Goal: Task Accomplishment & Management: Complete application form

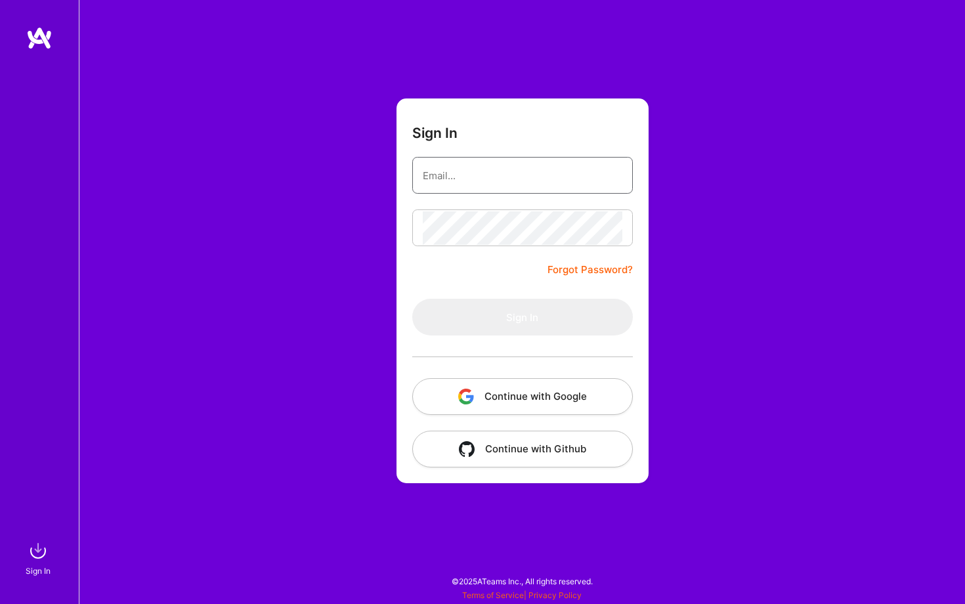
type input "[PERSON_NAME][EMAIL_ADDRESS][DOMAIN_NAME]"
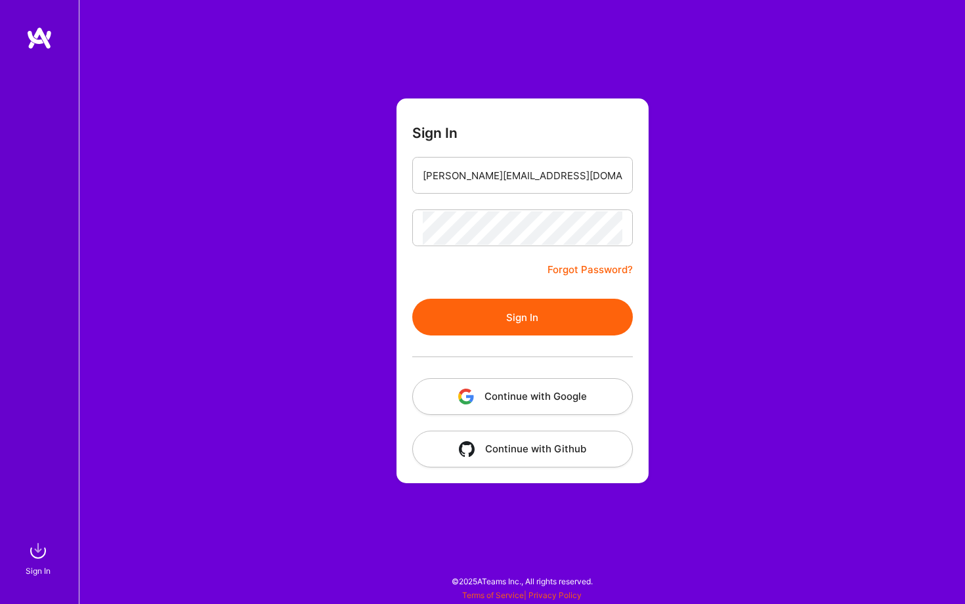
click at [551, 304] on button "Sign In" at bounding box center [522, 317] width 221 height 37
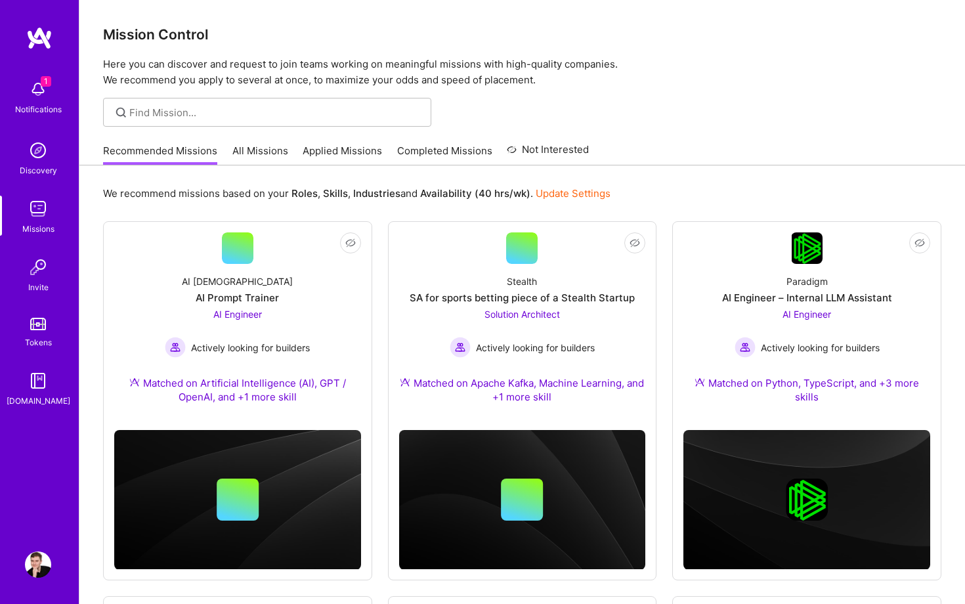
click at [41, 94] on img at bounding box center [38, 89] width 26 height 26
click at [545, 135] on div "1 1 Notifications Discovery Missions Invite Tokens [DOMAIN_NAME] Profile Close …" at bounding box center [482, 483] width 965 height 966
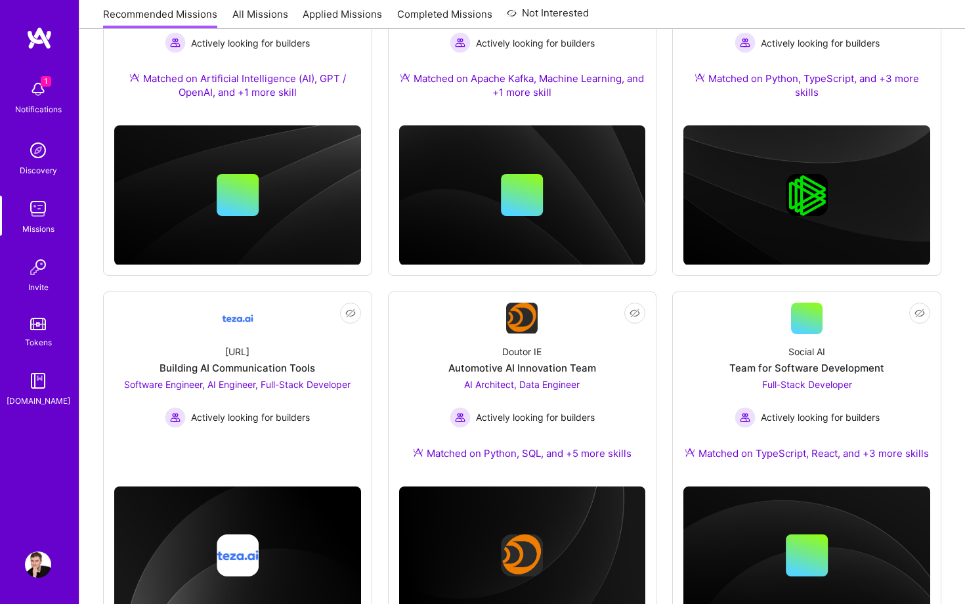
scroll to position [368, 0]
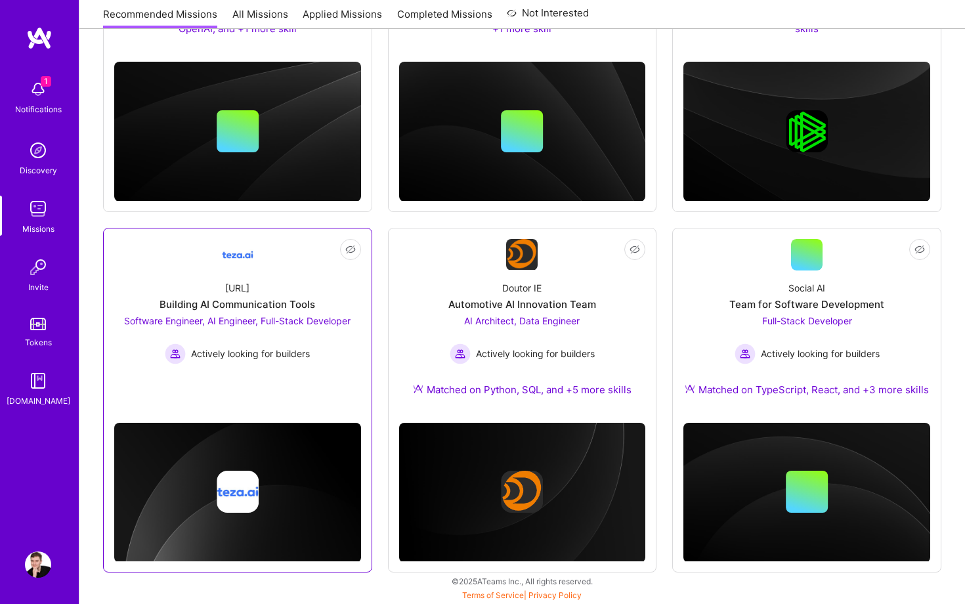
click at [274, 321] on span "Software Engineer, AI Engineer, Full-Stack Developer" at bounding box center [237, 320] width 226 height 11
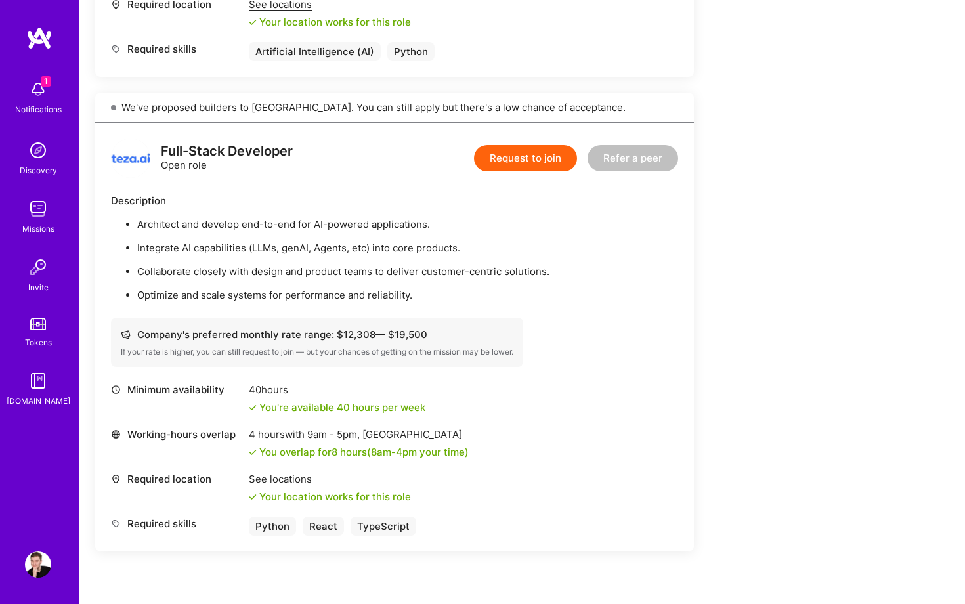
scroll to position [1200, 0]
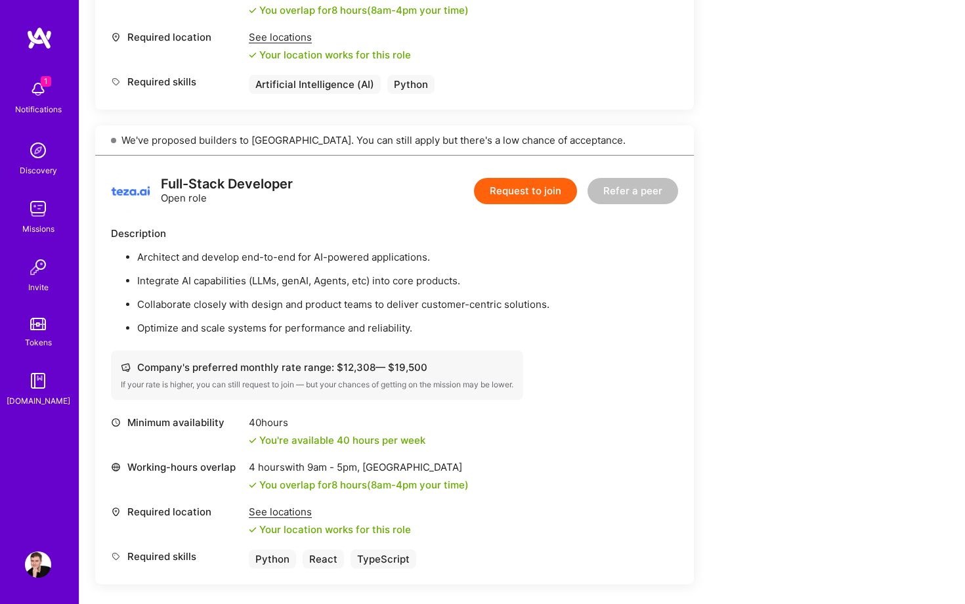
click at [0, 93] on div "1 Notifications" at bounding box center [37, 96] width 81 height 45
click at [30, 93] on div "1 Notifications Discovery Missions Invite Tokens [DOMAIN_NAME]" at bounding box center [39, 241] width 79 height 334
click at [30, 93] on img at bounding box center [38, 89] width 26 height 26
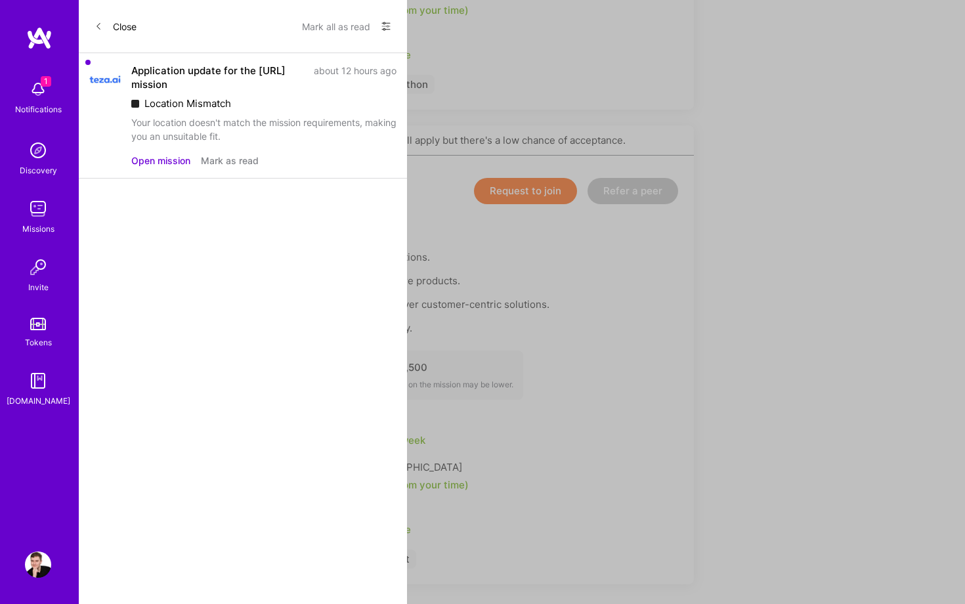
click at [171, 159] on button "Open mission" at bounding box center [160, 161] width 59 height 14
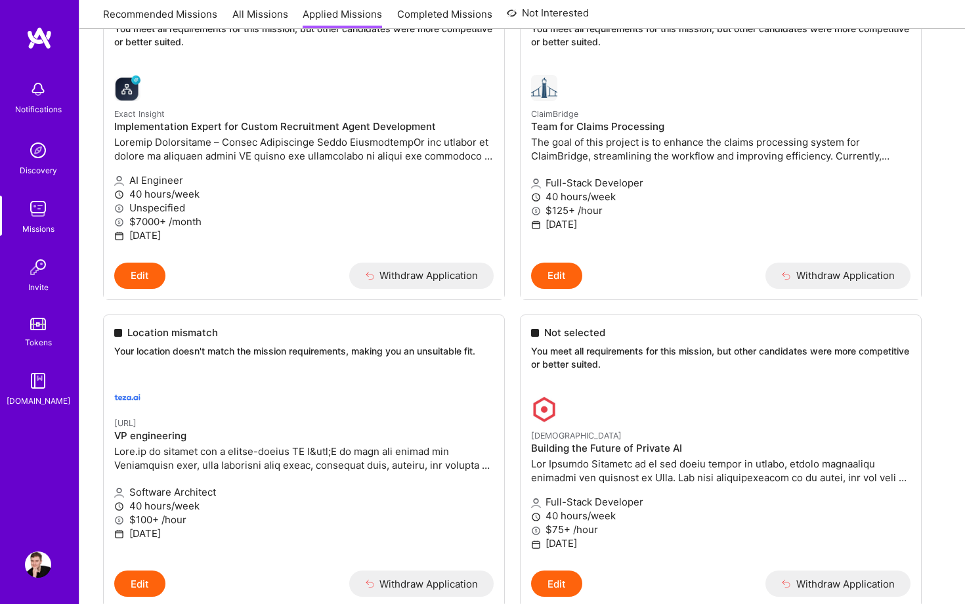
scroll to position [1923, 0]
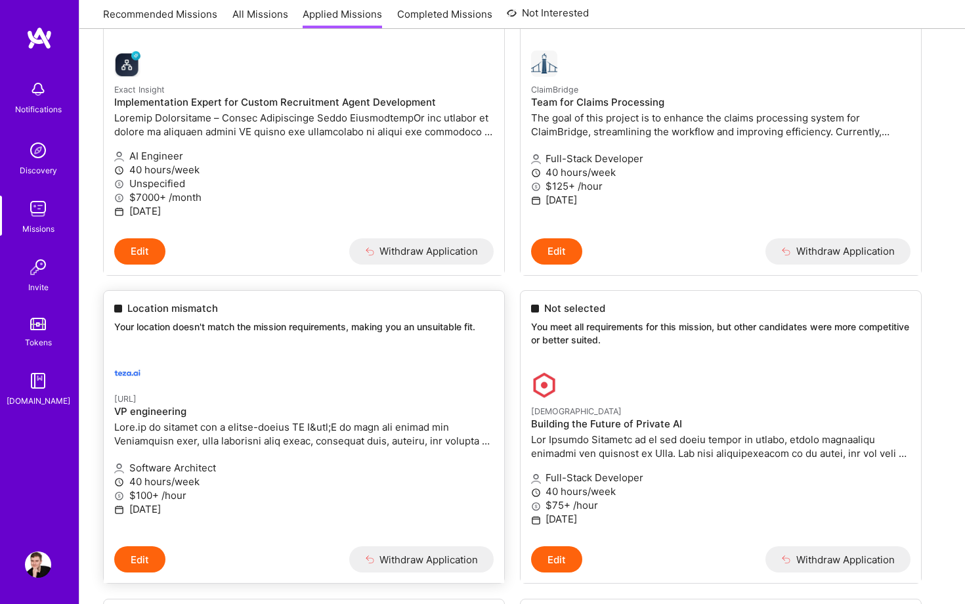
click at [410, 343] on div "Location mismatch Your location doesn't match the mission requirements, making …" at bounding box center [304, 320] width 400 height 58
click at [396, 400] on link "[URL] VP engineering Software Architect 40 hours/week $100+ /hour [DATE]" at bounding box center [304, 448] width 400 height 198
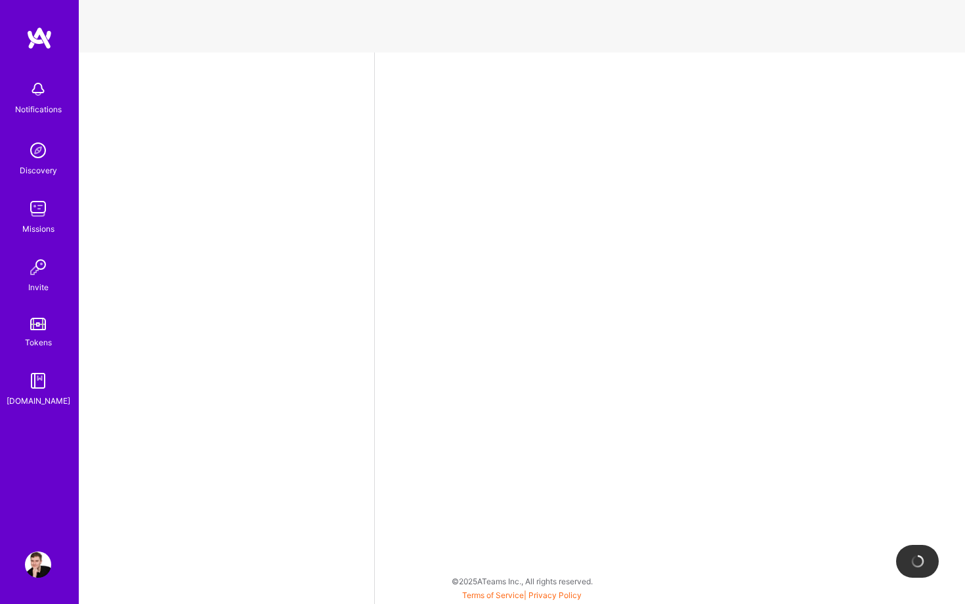
select select "US"
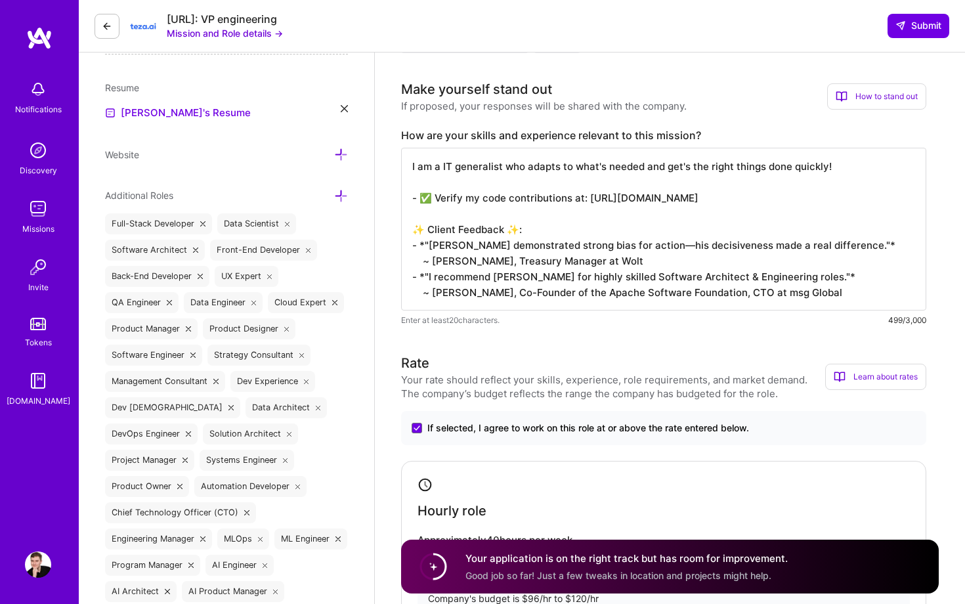
scroll to position [349, 0]
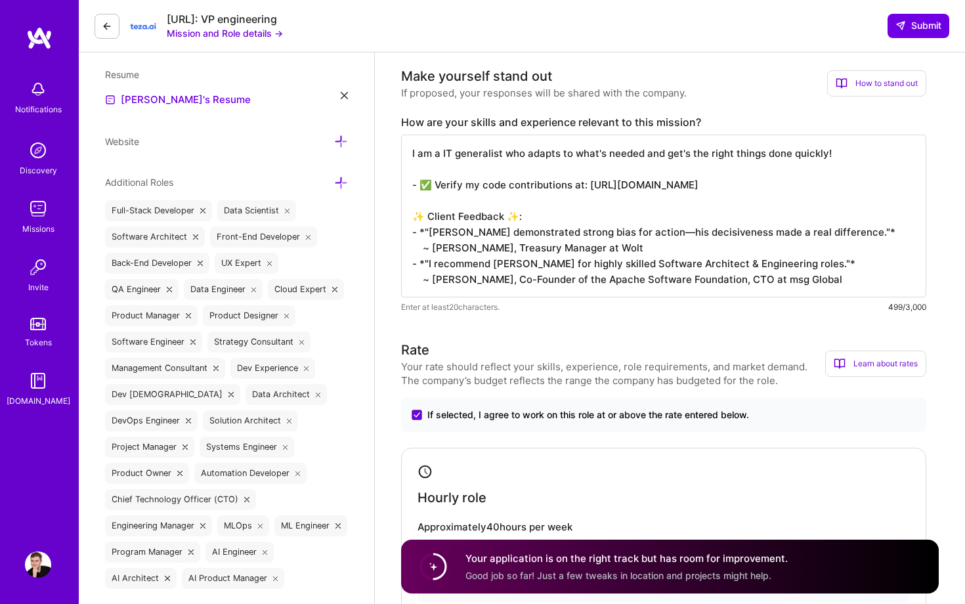
click at [524, 293] on textarea "I am a IT generalist who adapts to what's needed and get's the right things don…" at bounding box center [663, 216] width 525 height 163
click at [564, 234] on textarea "I am a IT generalist who adapts to what's needed and get's the right things don…" at bounding box center [663, 216] width 525 height 163
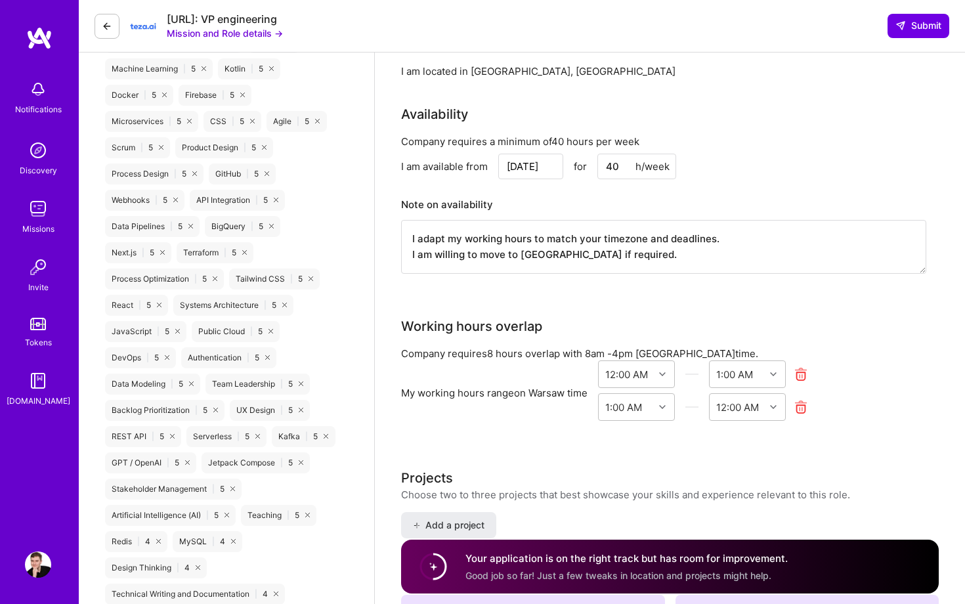
scroll to position [1252, 0]
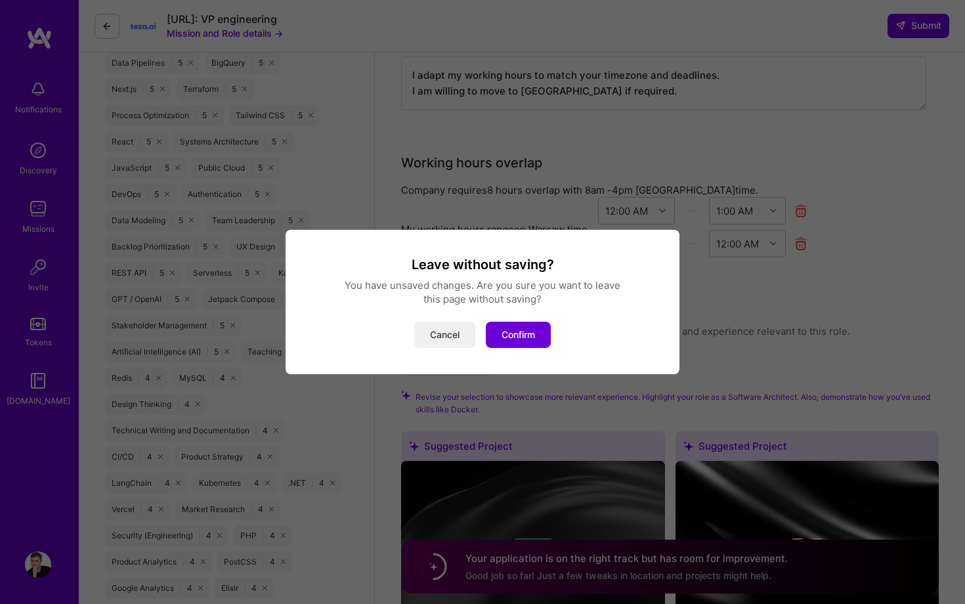
click at [460, 341] on button "Cancel" at bounding box center [444, 335] width 61 height 26
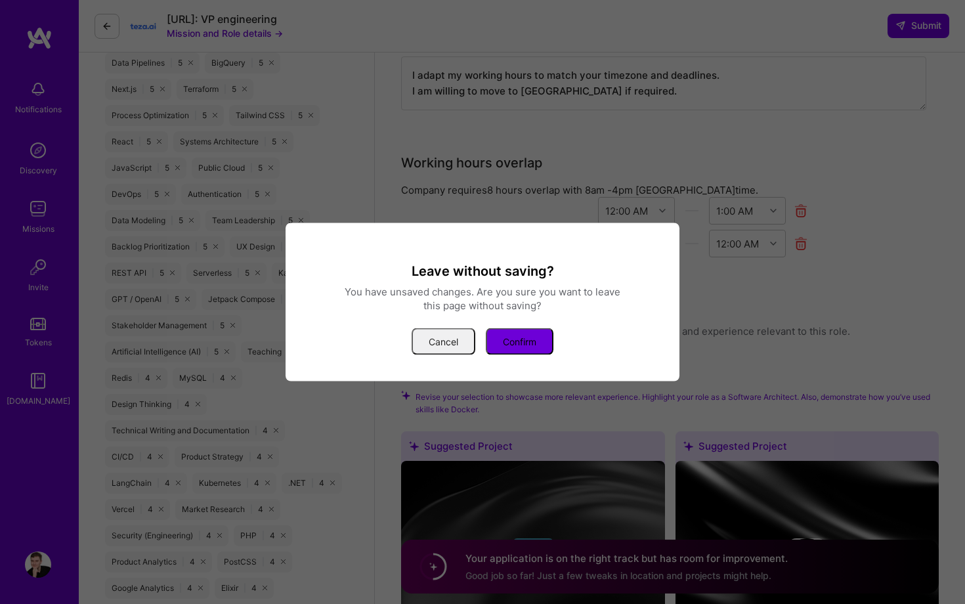
scroll to position [262, 0]
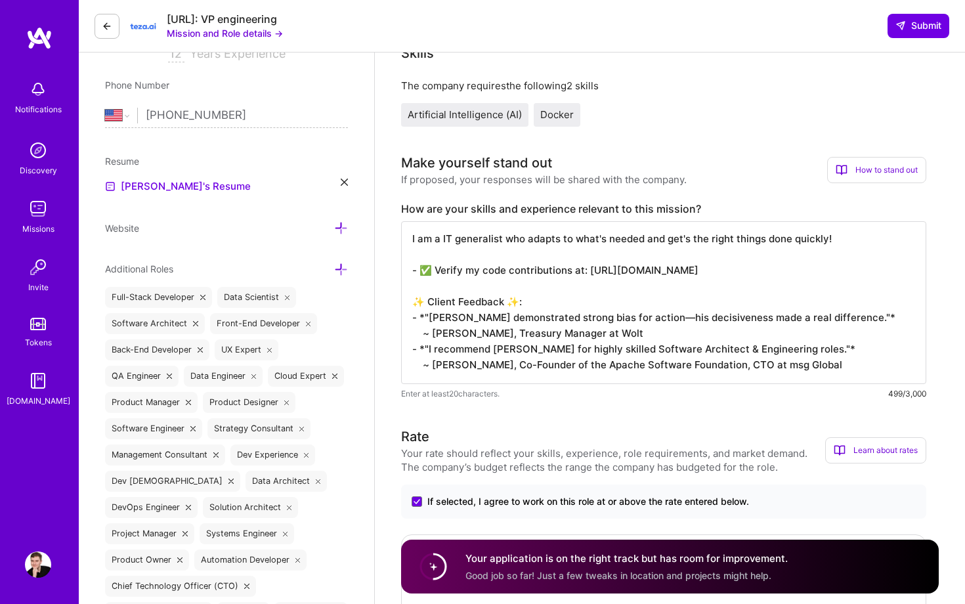
click at [37, 214] on img at bounding box center [38, 209] width 26 height 26
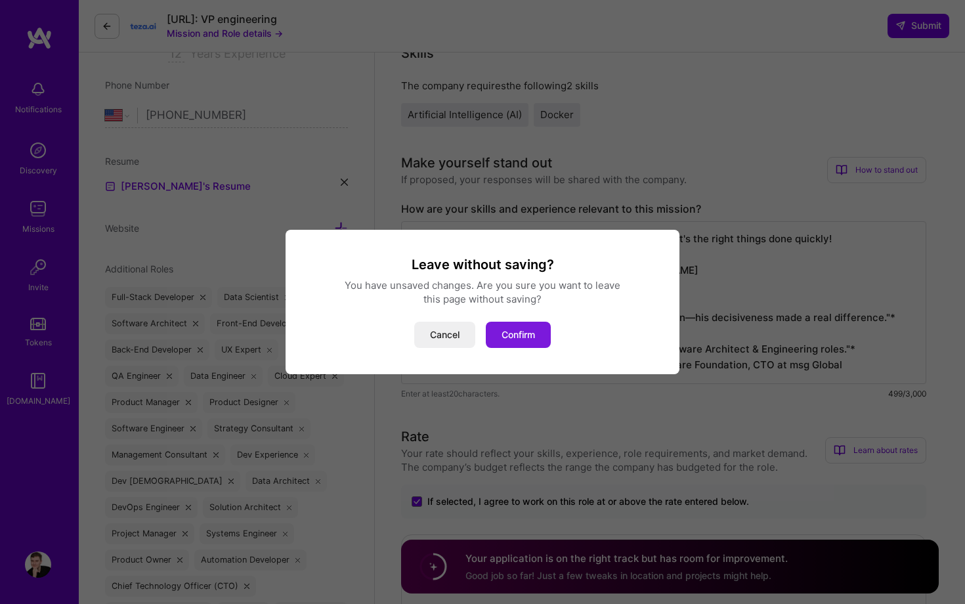
click at [537, 326] on button "Confirm" at bounding box center [518, 335] width 65 height 26
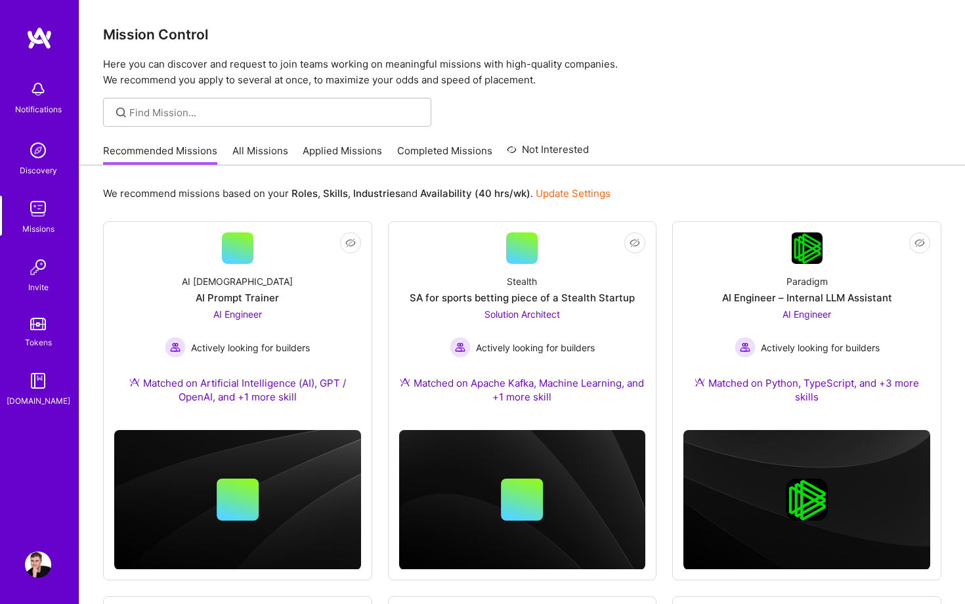
click at [414, 163] on link "Completed Missions" at bounding box center [444, 155] width 95 height 22
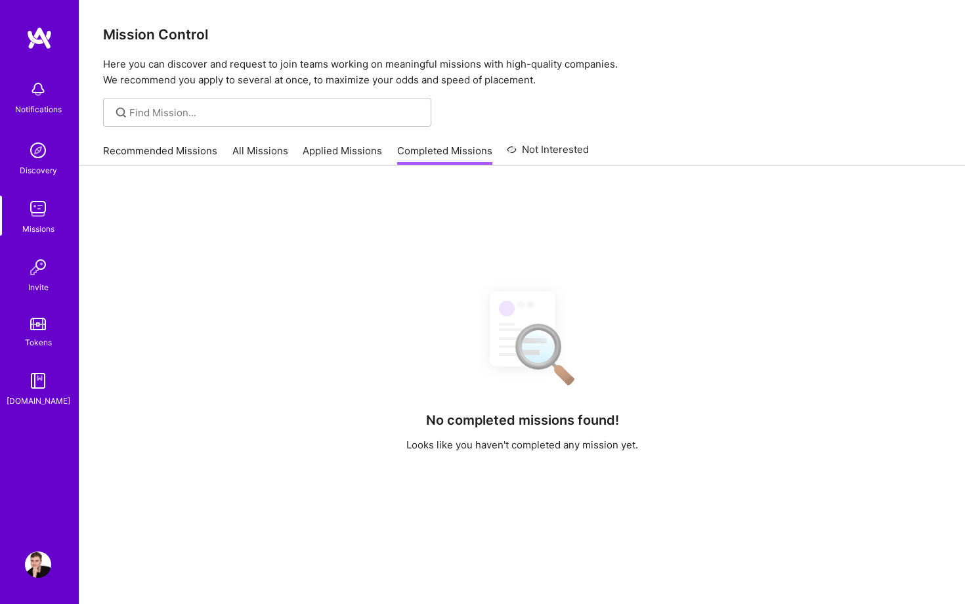
click at [362, 153] on link "Applied Missions" at bounding box center [342, 155] width 79 height 22
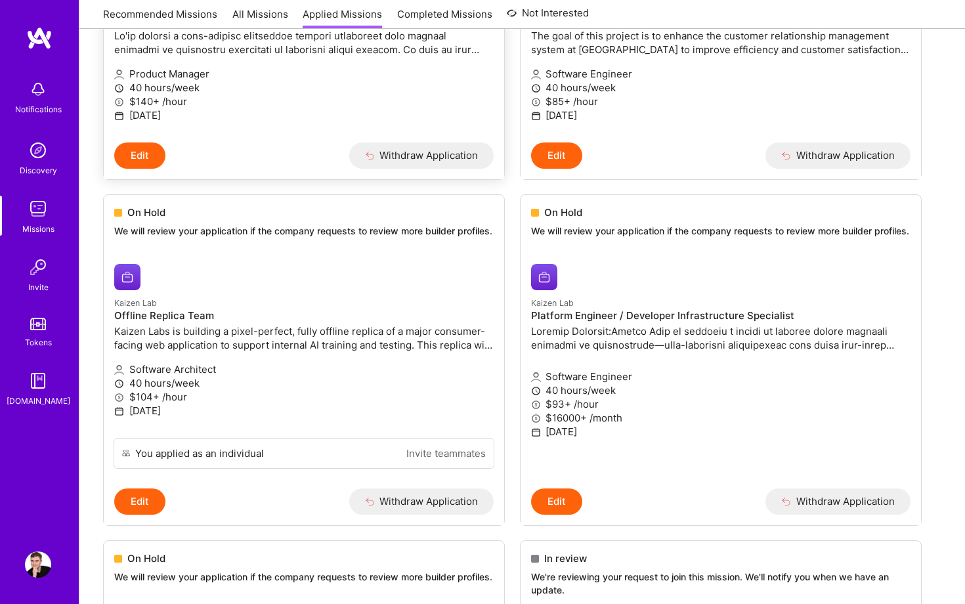
scroll to position [1, 0]
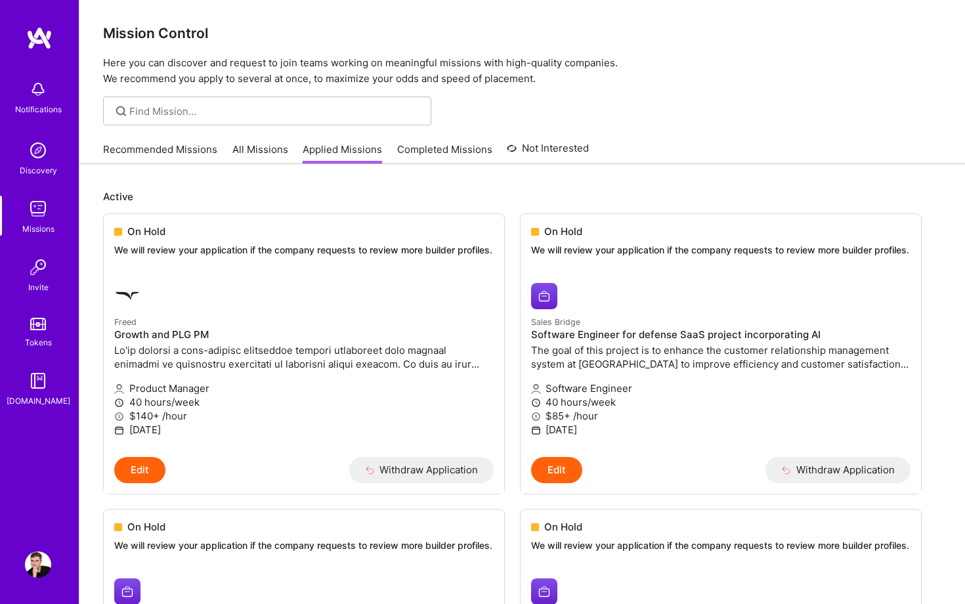
click at [442, 150] on link "Completed Missions" at bounding box center [444, 153] width 95 height 22
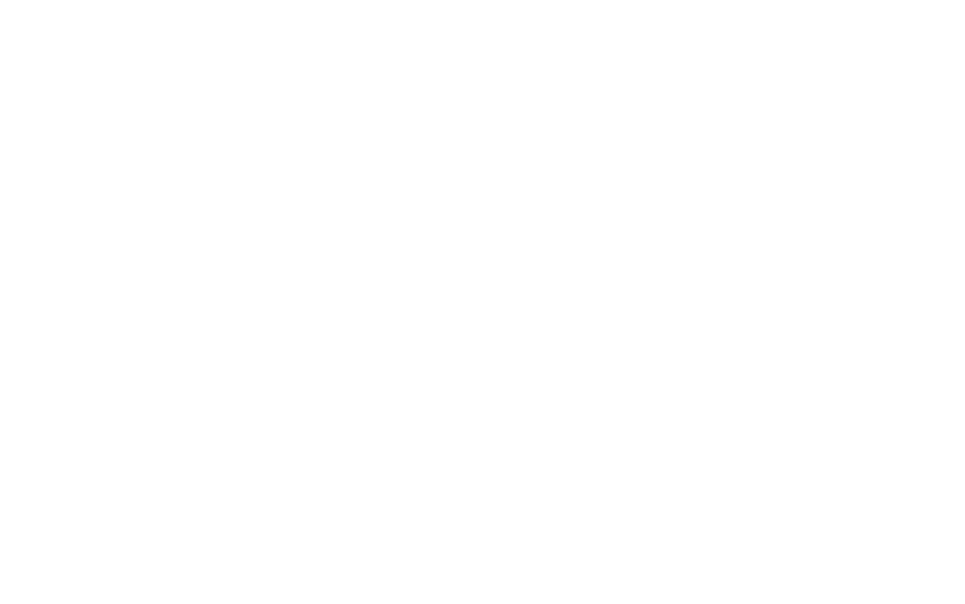
click at [0, 0] on link "Applied Missions" at bounding box center [0, 0] width 0 height 0
click at [0, 0] on link "All Missions" at bounding box center [0, 0] width 0 height 0
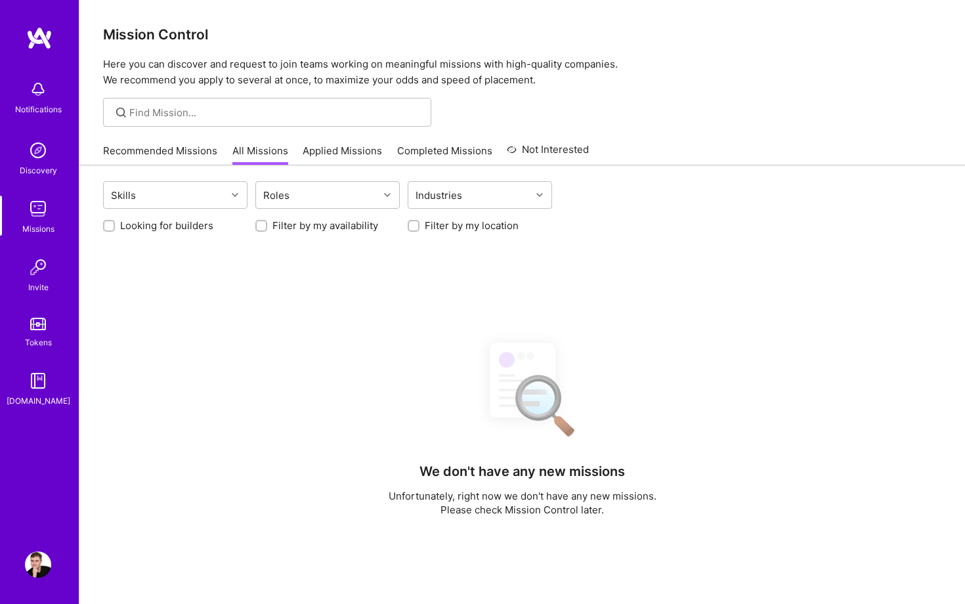
click at [157, 148] on link "Recommended Missions" at bounding box center [160, 155] width 114 height 22
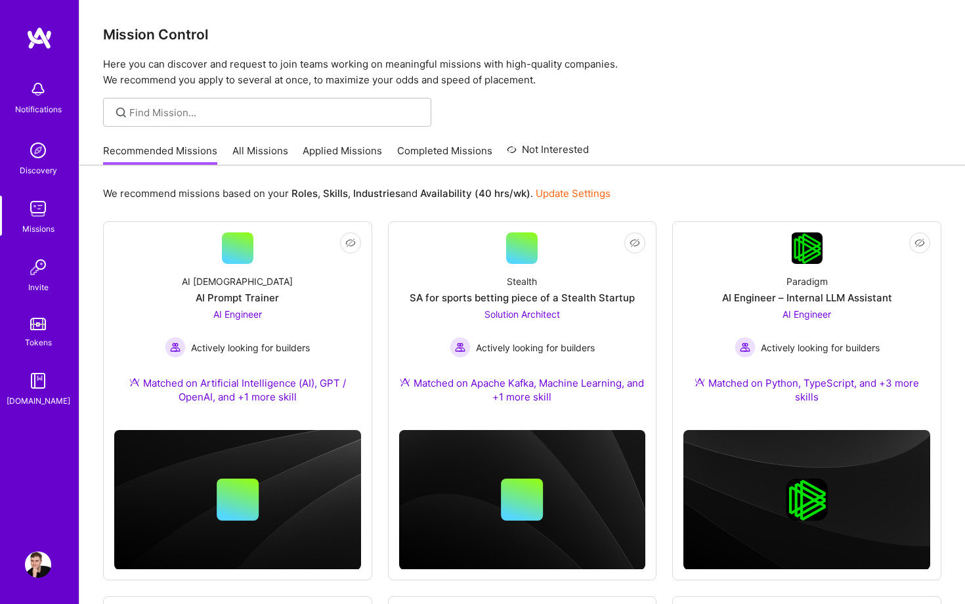
click at [305, 155] on link "Applied Missions" at bounding box center [342, 155] width 79 height 22
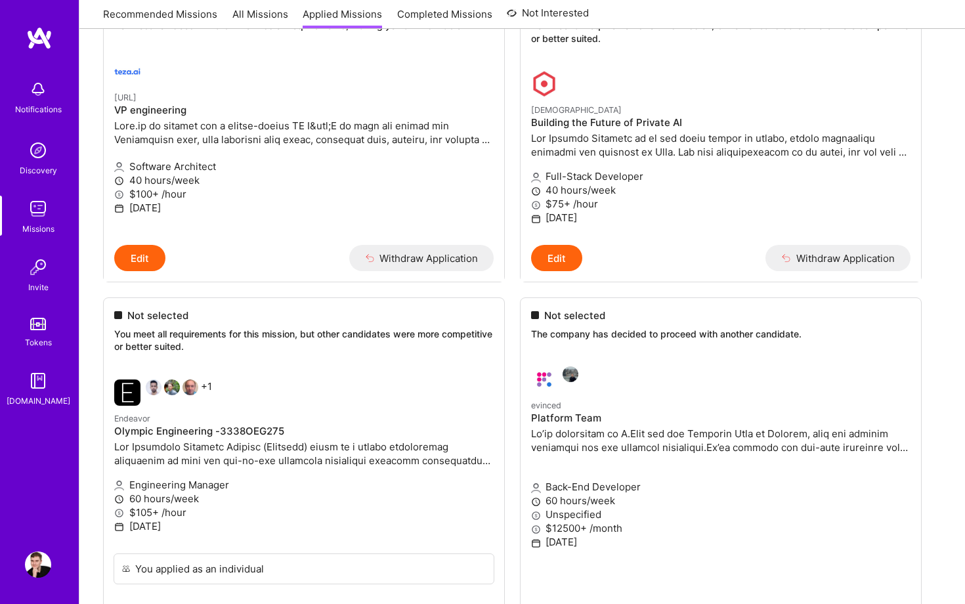
scroll to position [2265, 0]
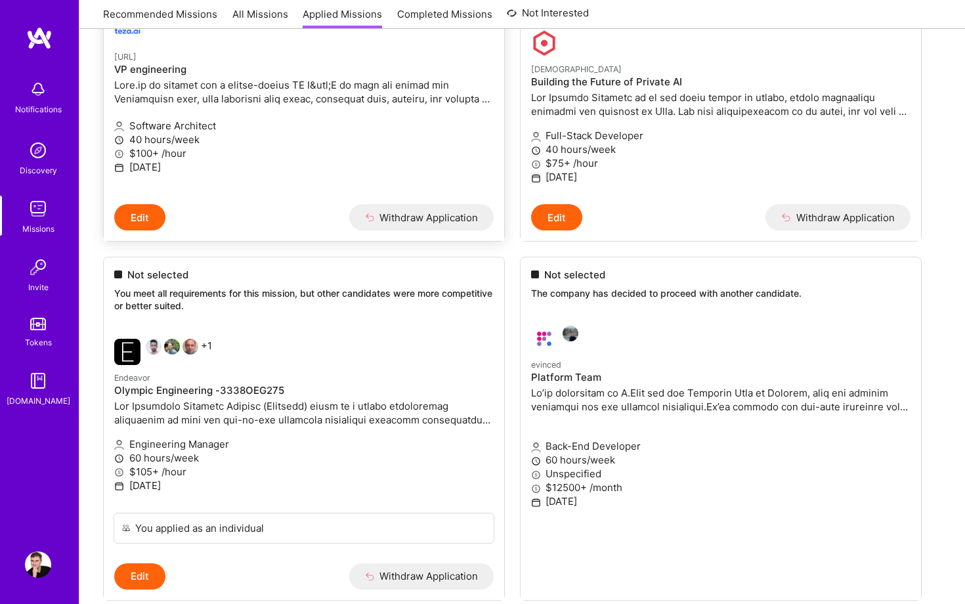
click at [309, 205] on link "[URL] VP engineering Software Architect 40 hours/week $100+ /hour [DATE]" at bounding box center [304, 106] width 400 height 198
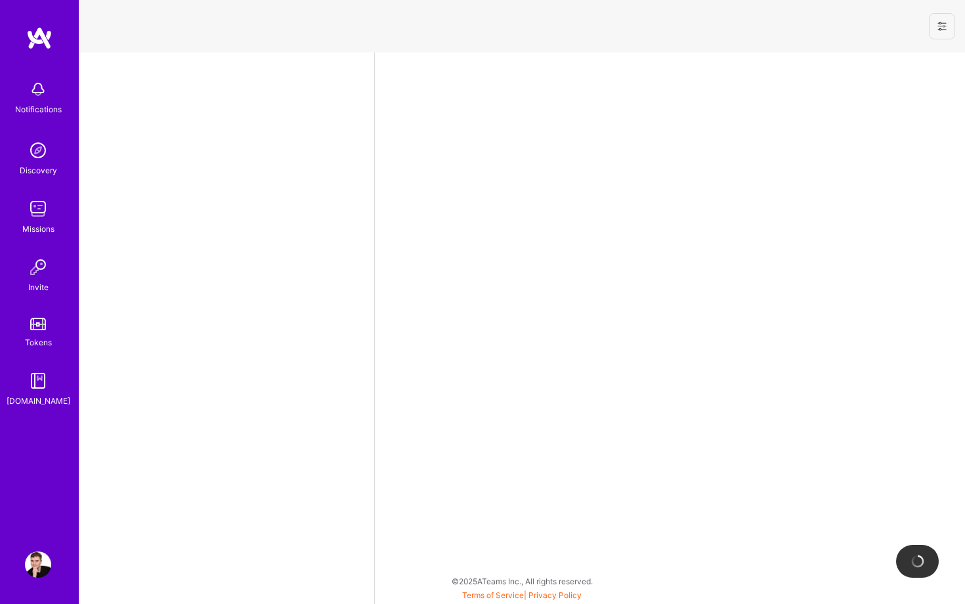
select select "US"
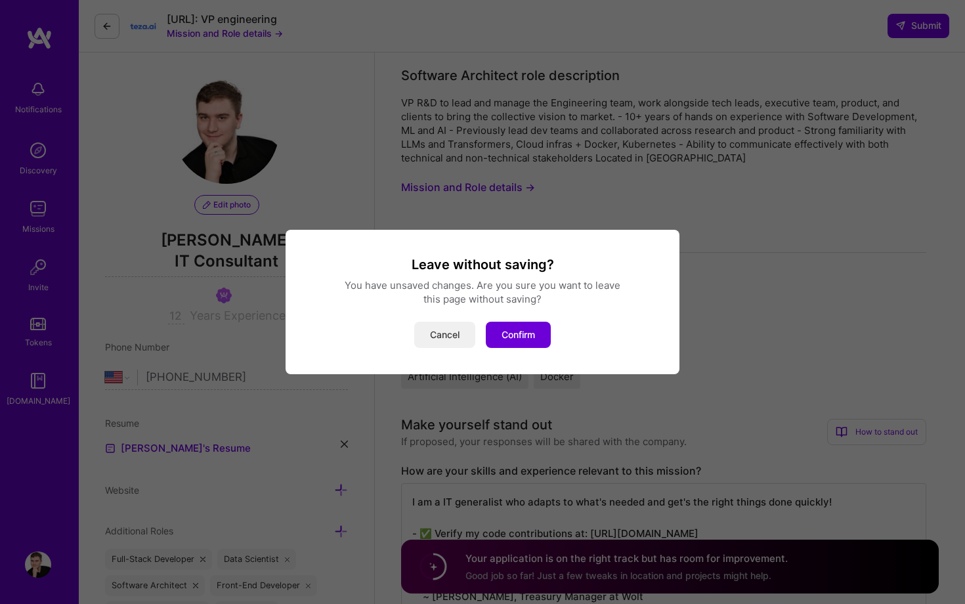
click at [440, 327] on button "Cancel" at bounding box center [444, 335] width 61 height 26
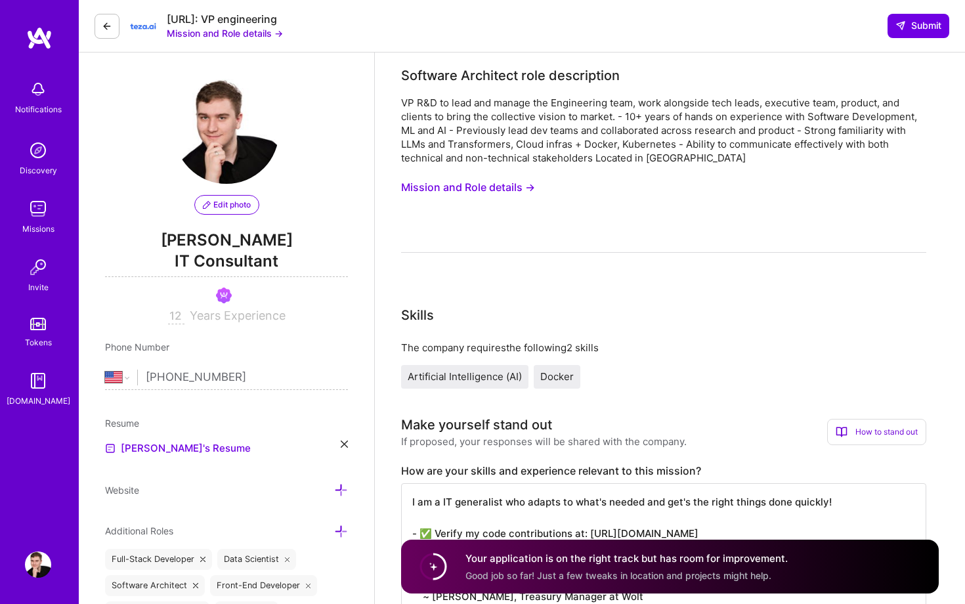
click at [30, 208] on img at bounding box center [38, 209] width 26 height 26
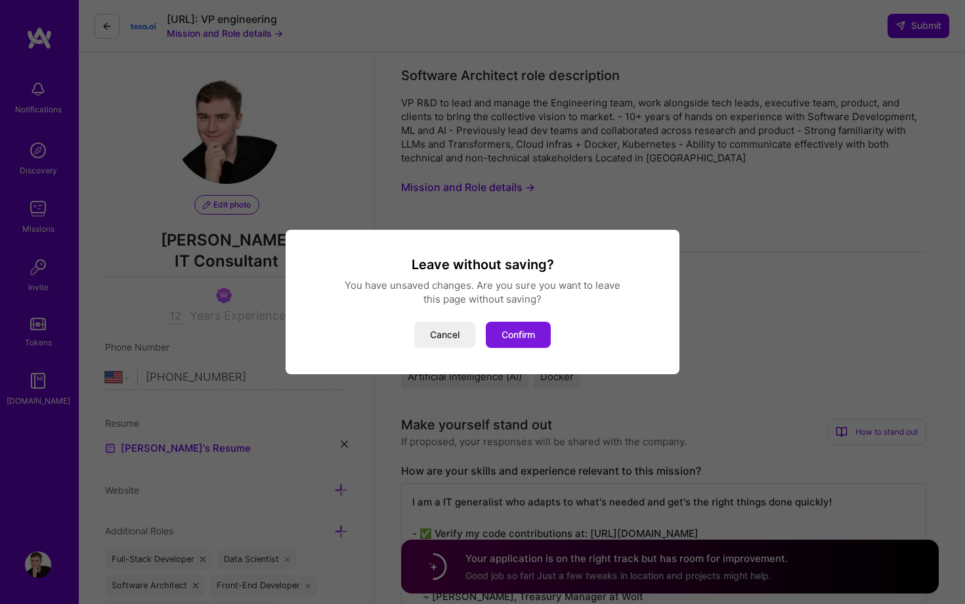
click at [507, 331] on button "Confirm" at bounding box center [518, 335] width 65 height 26
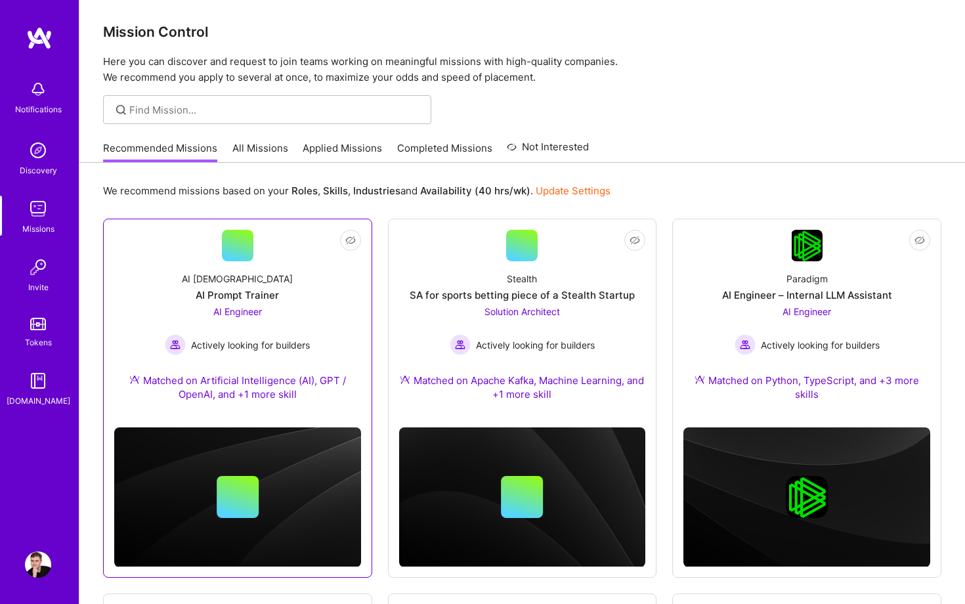
scroll to position [368, 0]
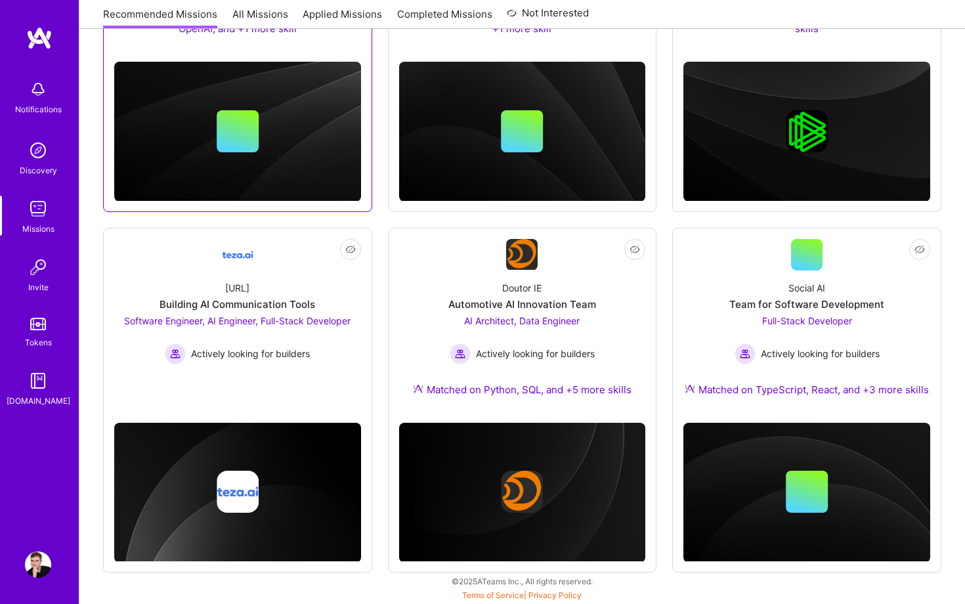
click at [278, 265] on link "Not Interested [URL] Building AI Communication Tools Software Engineer, AI Engi…" at bounding box center [237, 317] width 247 height 156
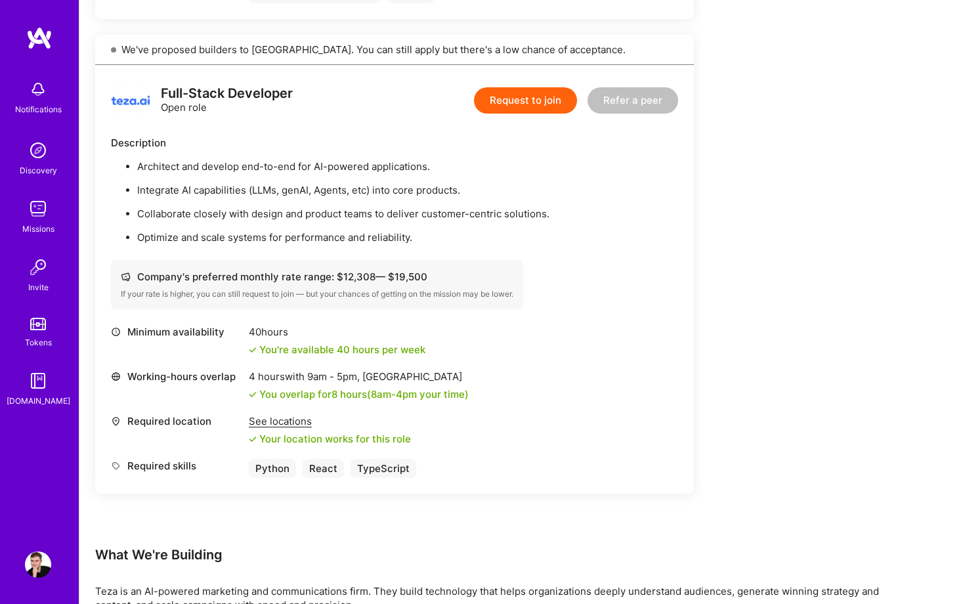
scroll to position [1303, 0]
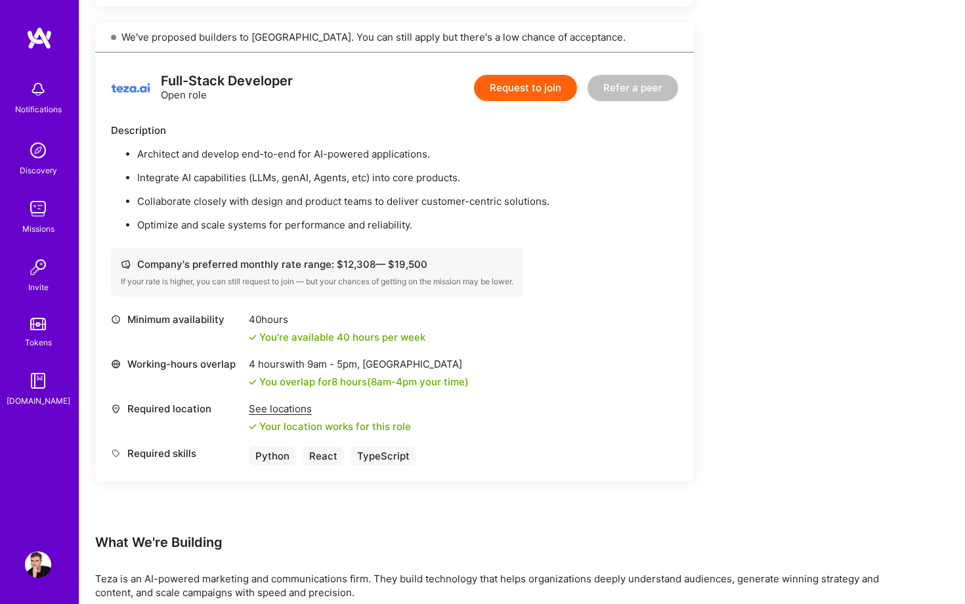
click at [550, 89] on button "Request to join" at bounding box center [525, 88] width 103 height 26
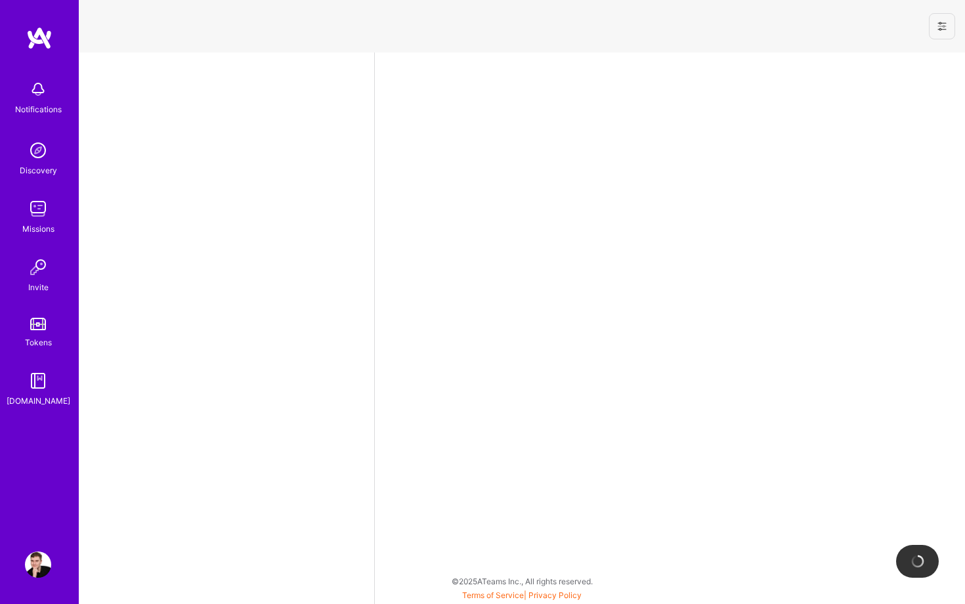
select select "US"
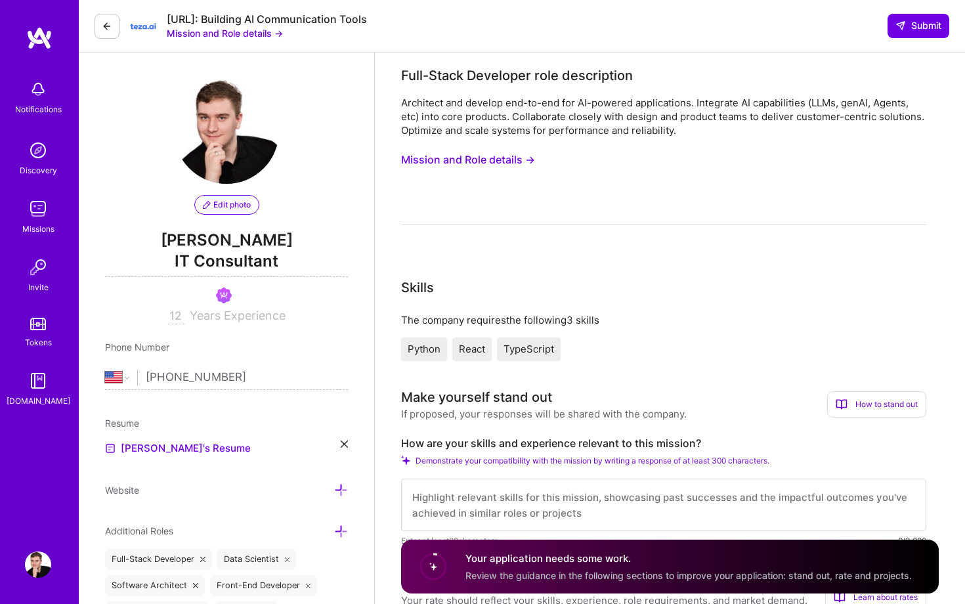
scroll to position [308, 0]
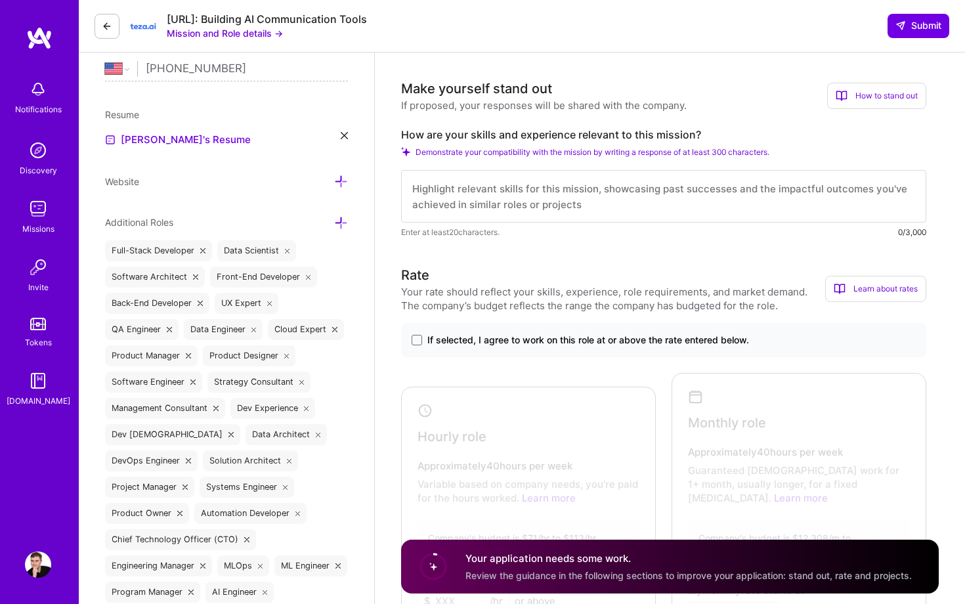
click at [507, 204] on textarea at bounding box center [663, 196] width 525 height 53
paste textarea "I am a IT generalist who adapts to what's needed and get's the right things don…"
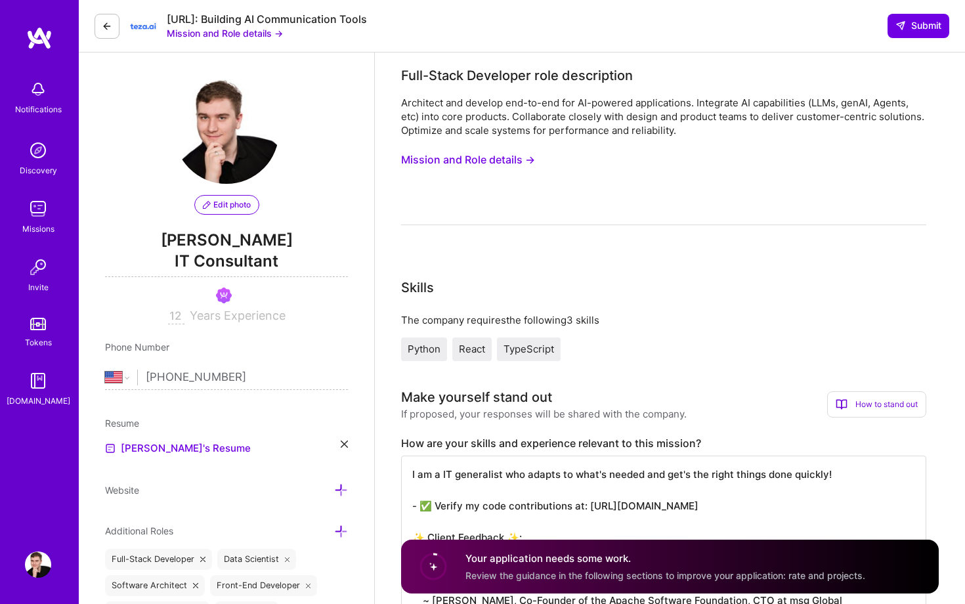
scroll to position [31, 0]
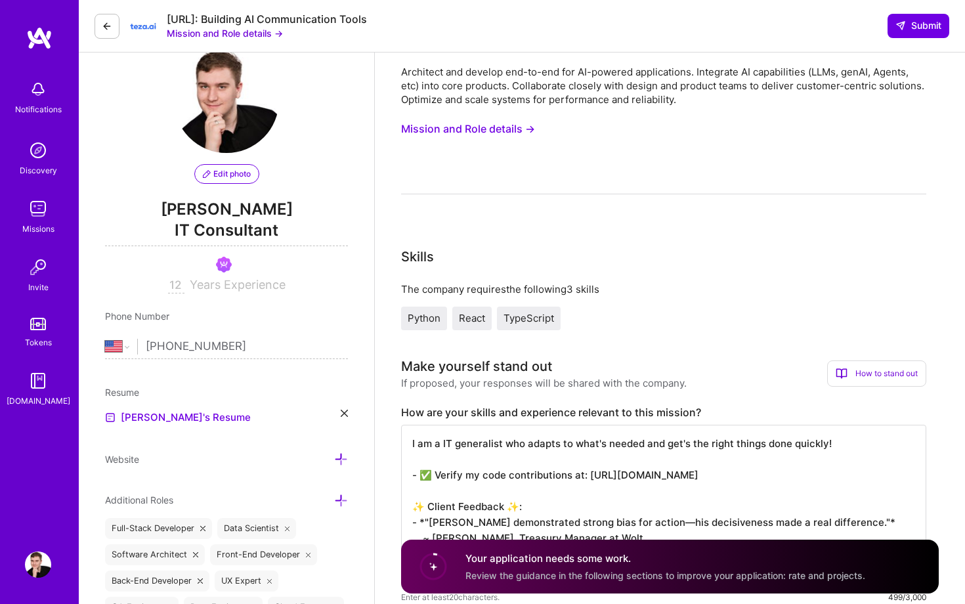
drag, startPoint x: 584, startPoint y: 473, endPoint x: 744, endPoint y: 473, distance: 160.2
click at [744, 473] on textarea "I am a IT generalist who adapts to what's needed and get's the right things don…" at bounding box center [663, 506] width 525 height 163
type textarea "I am a IT generalist who adapts to what's needed and get's the right things don…"
